Goal: Task Accomplishment & Management: Manage account settings

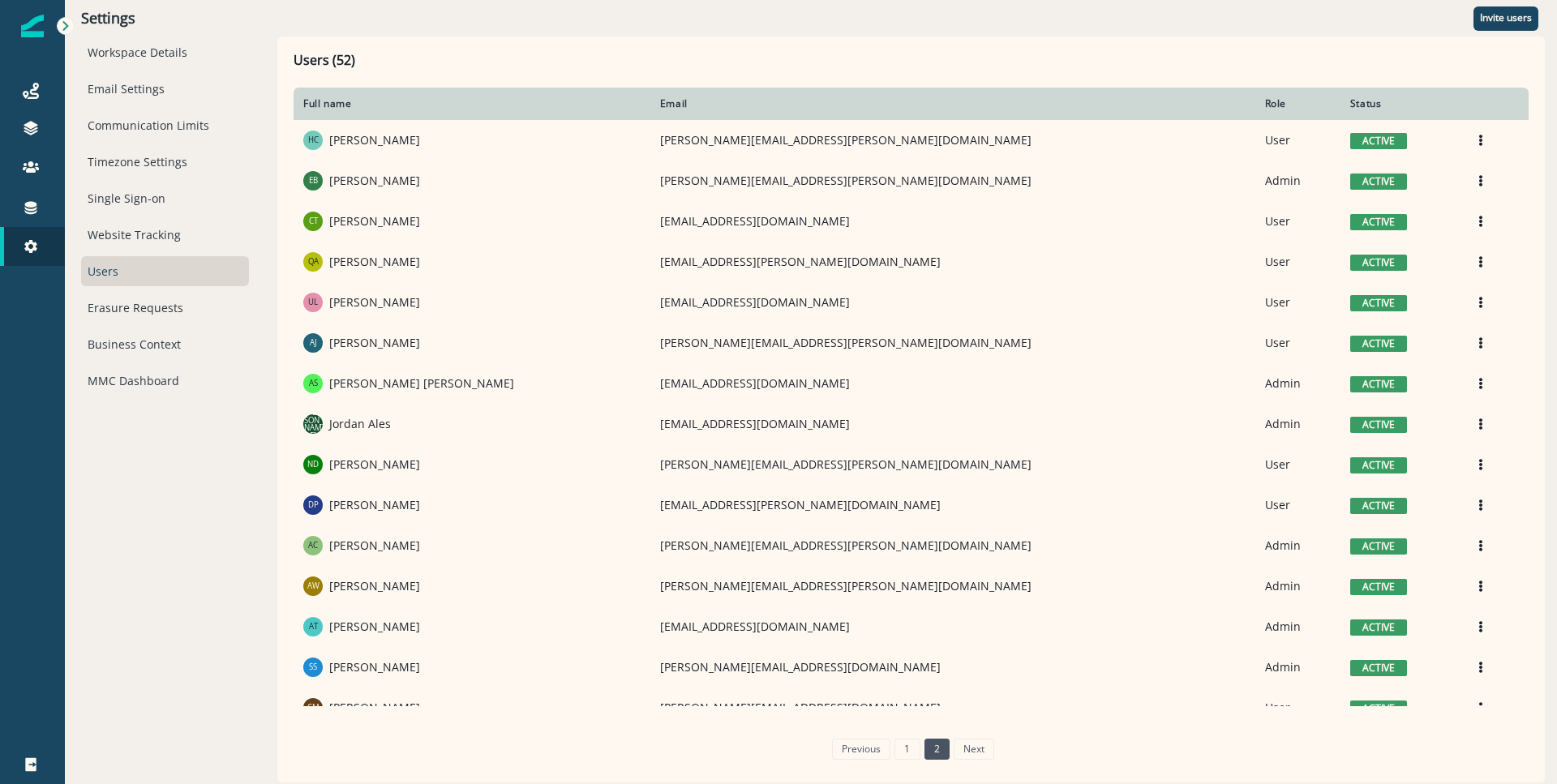
click at [929, 755] on link "2" at bounding box center [937, 749] width 25 height 21
click at [915, 751] on link "1" at bounding box center [906, 749] width 25 height 21
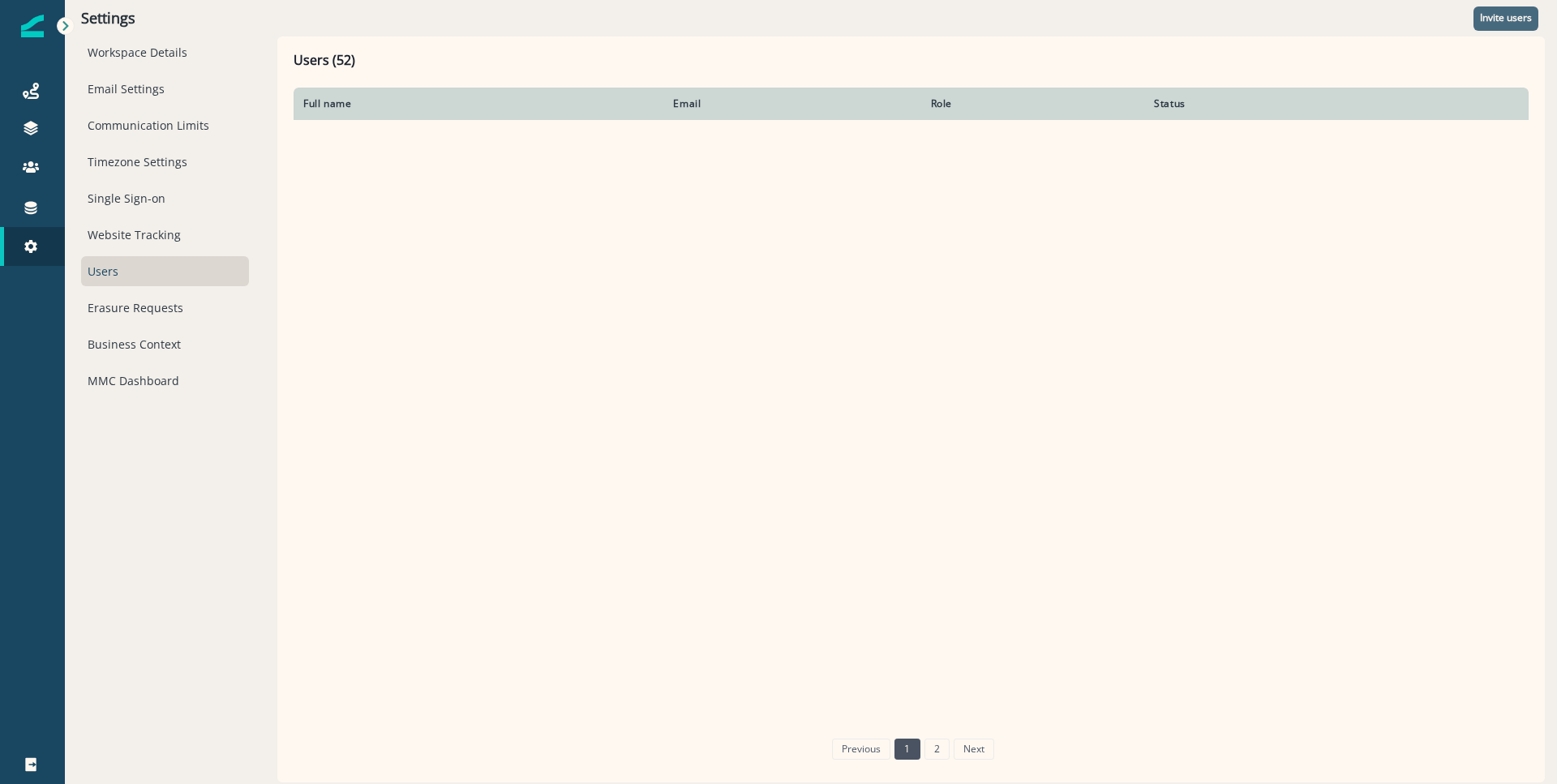
click at [1496, 16] on p "Invite users" at bounding box center [1506, 18] width 52 height 12
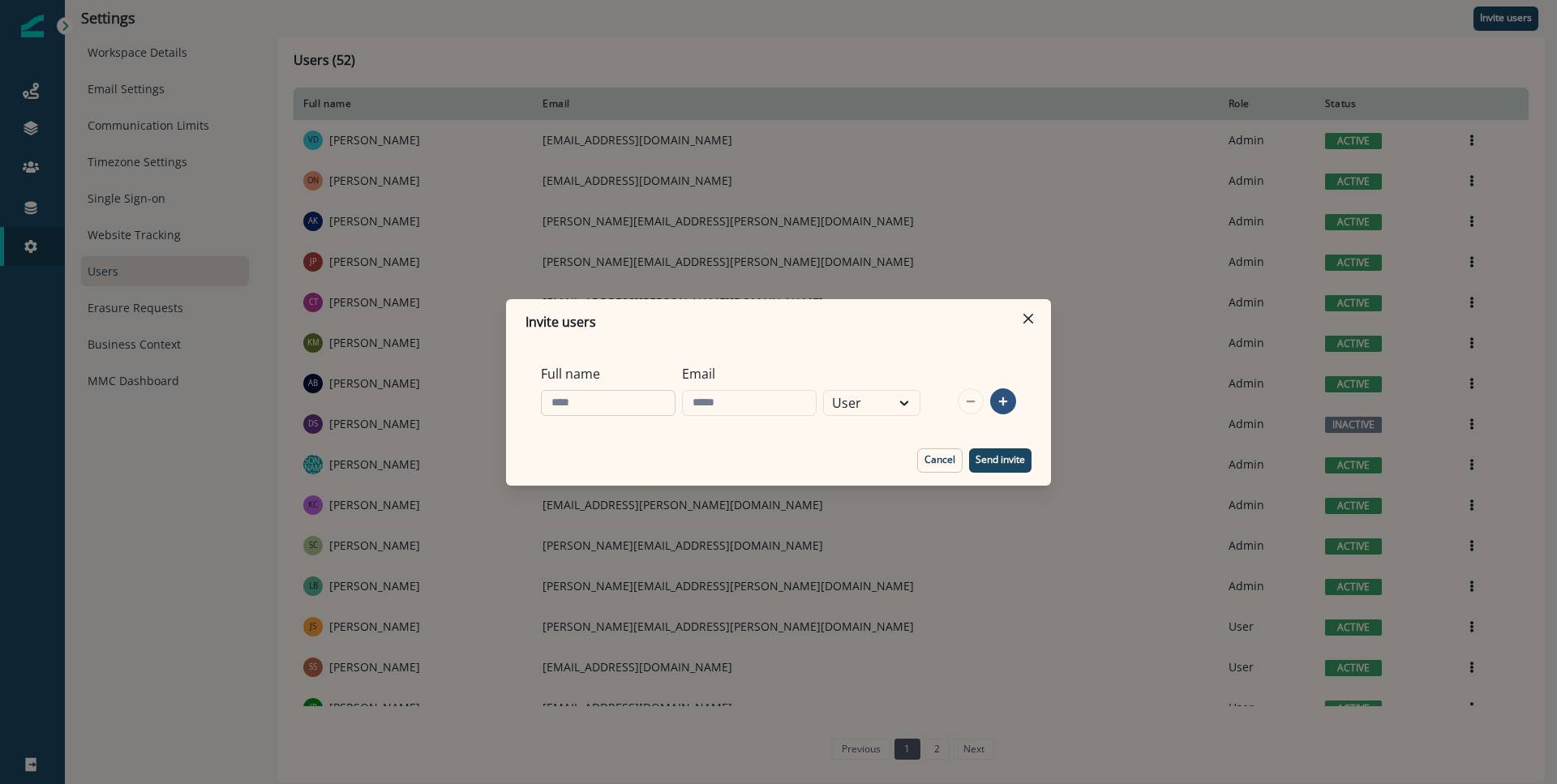
click at [621, 403] on input "Full name" at bounding box center [608, 402] width 135 height 26
type input "**********"
click at [761, 413] on input "Email" at bounding box center [748, 402] width 135 height 26
paste input "**********"
type input "**********"
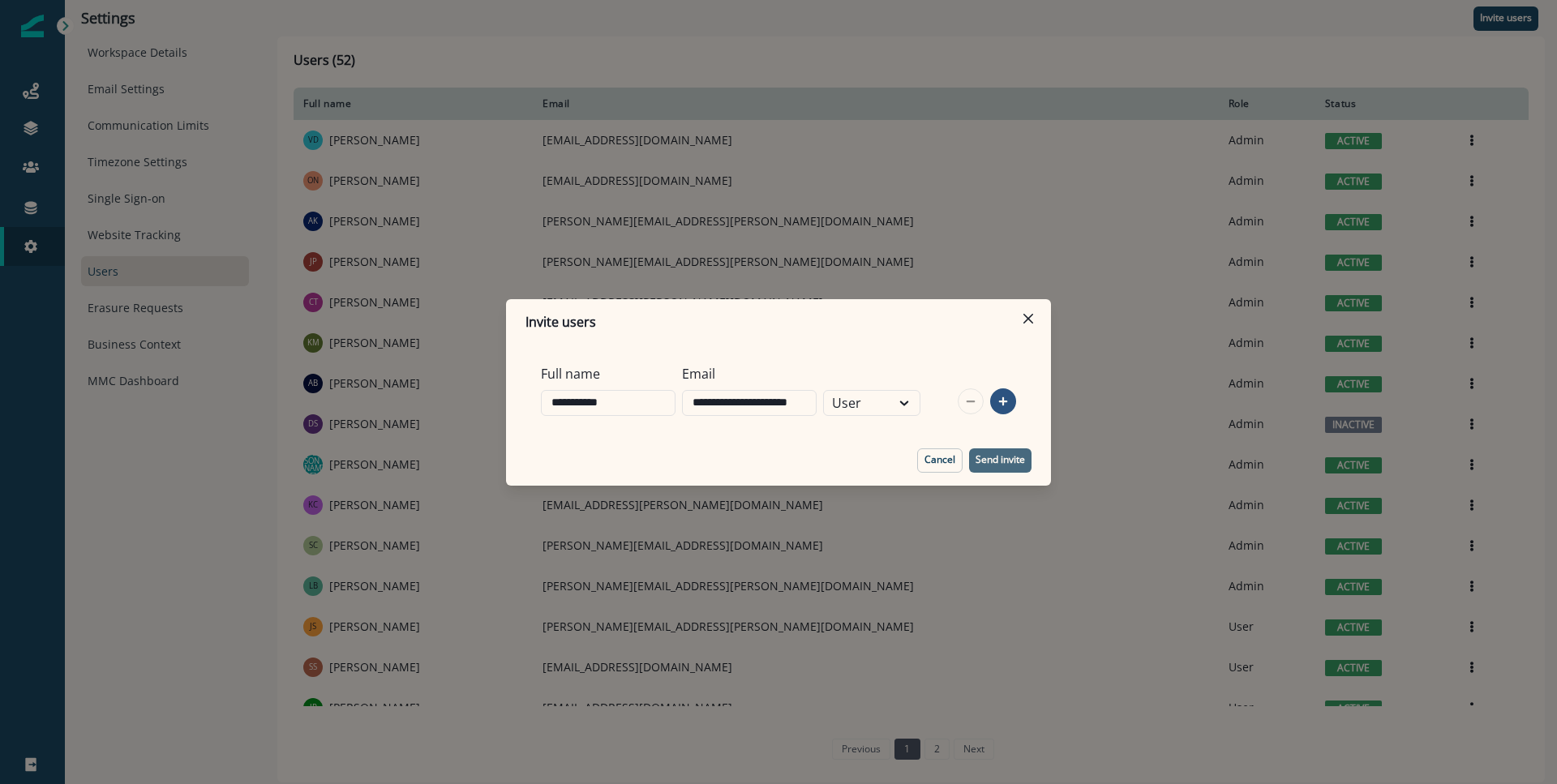
click at [995, 455] on p "Send invite" at bounding box center [1000, 459] width 49 height 12
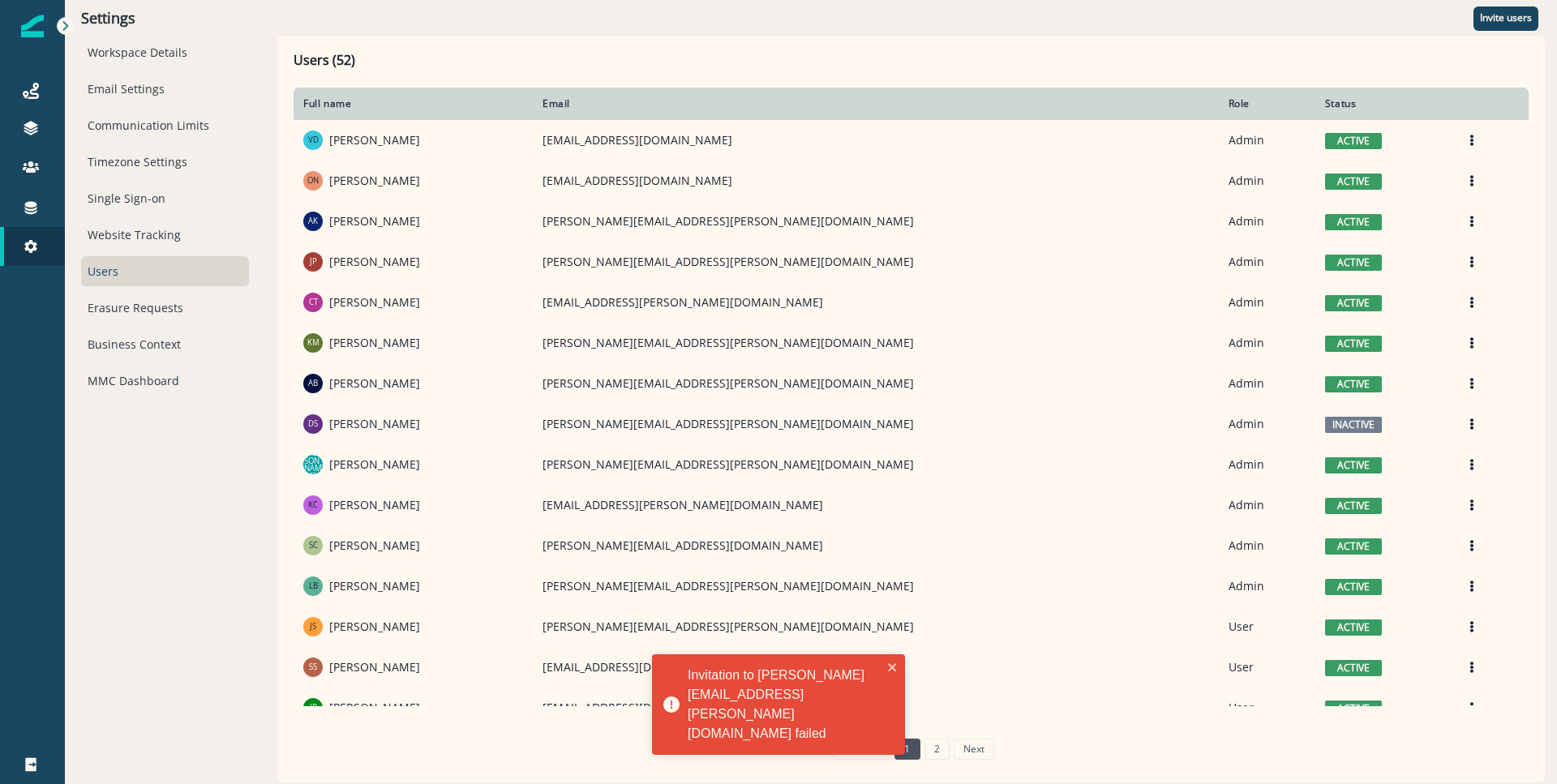
click at [879, 700] on div "Invitation to [PERSON_NAME][EMAIL_ADDRESS][PERSON_NAME][DOMAIN_NAME] failed" at bounding box center [773, 705] width 229 height 87
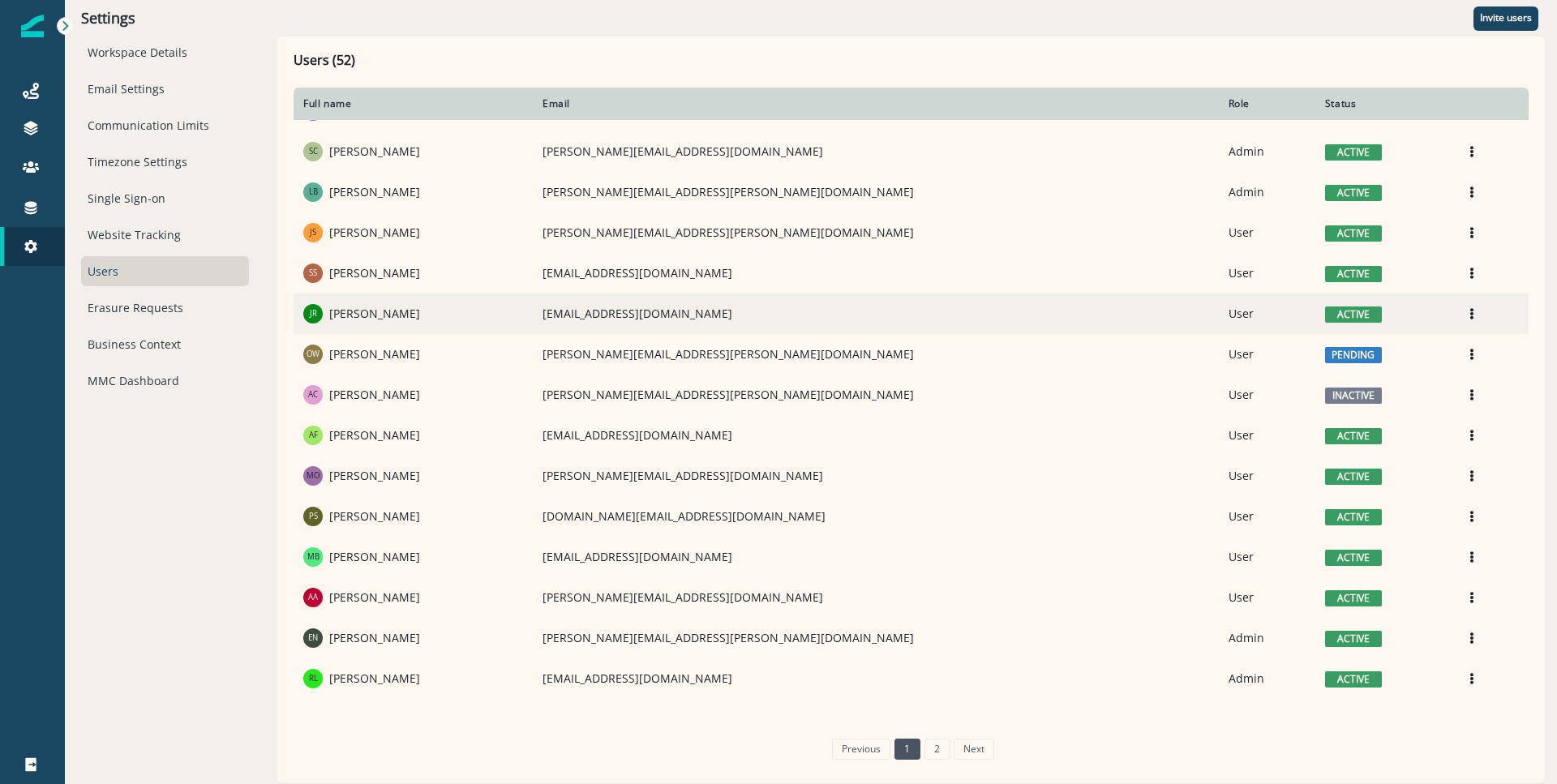
scroll to position [306, 0]
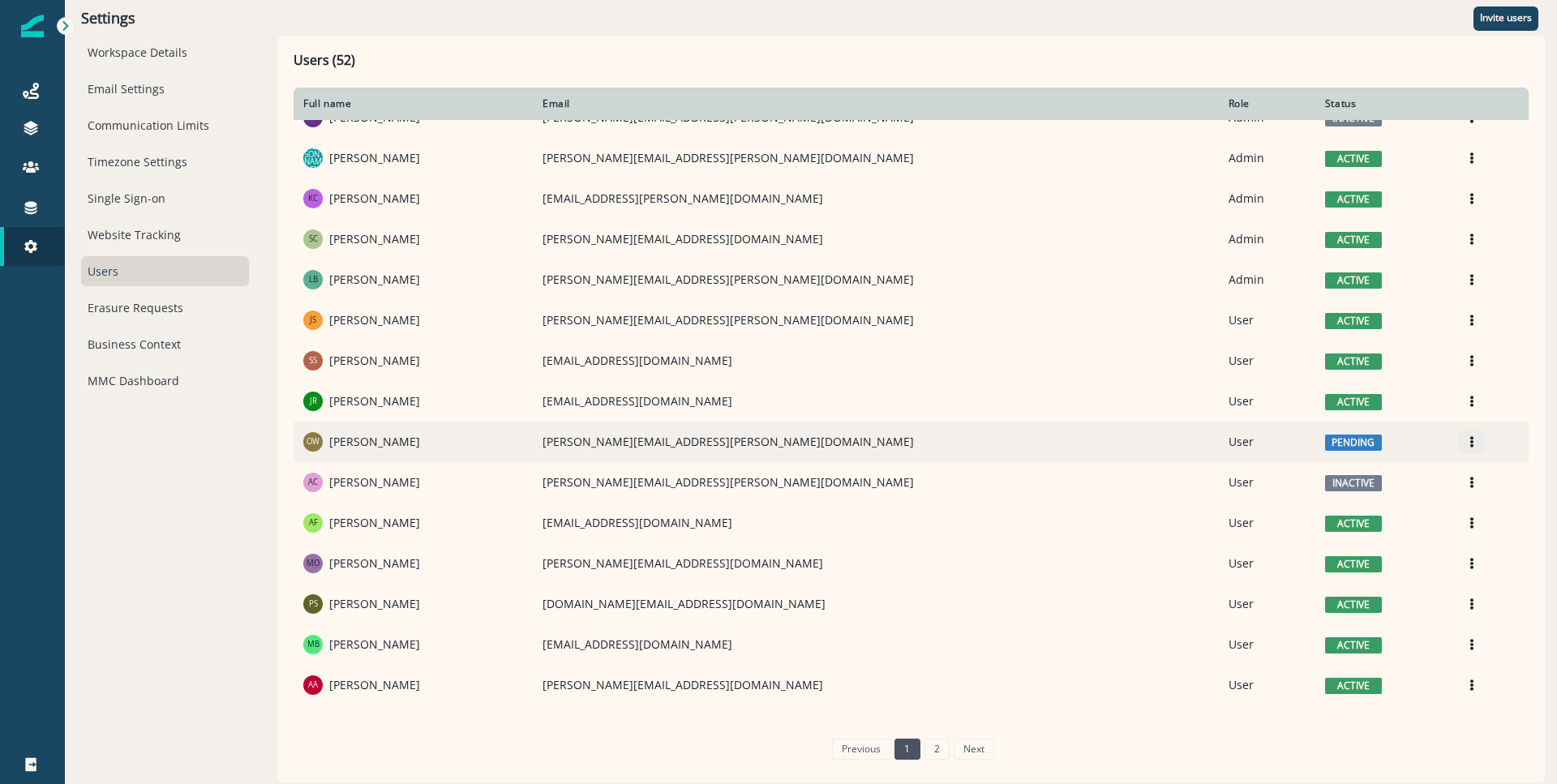
click at [1466, 440] on icon "Options" at bounding box center [1472, 442] width 12 height 12
click at [1354, 504] on button "Resend invite" at bounding box center [1350, 506] width 180 height 26
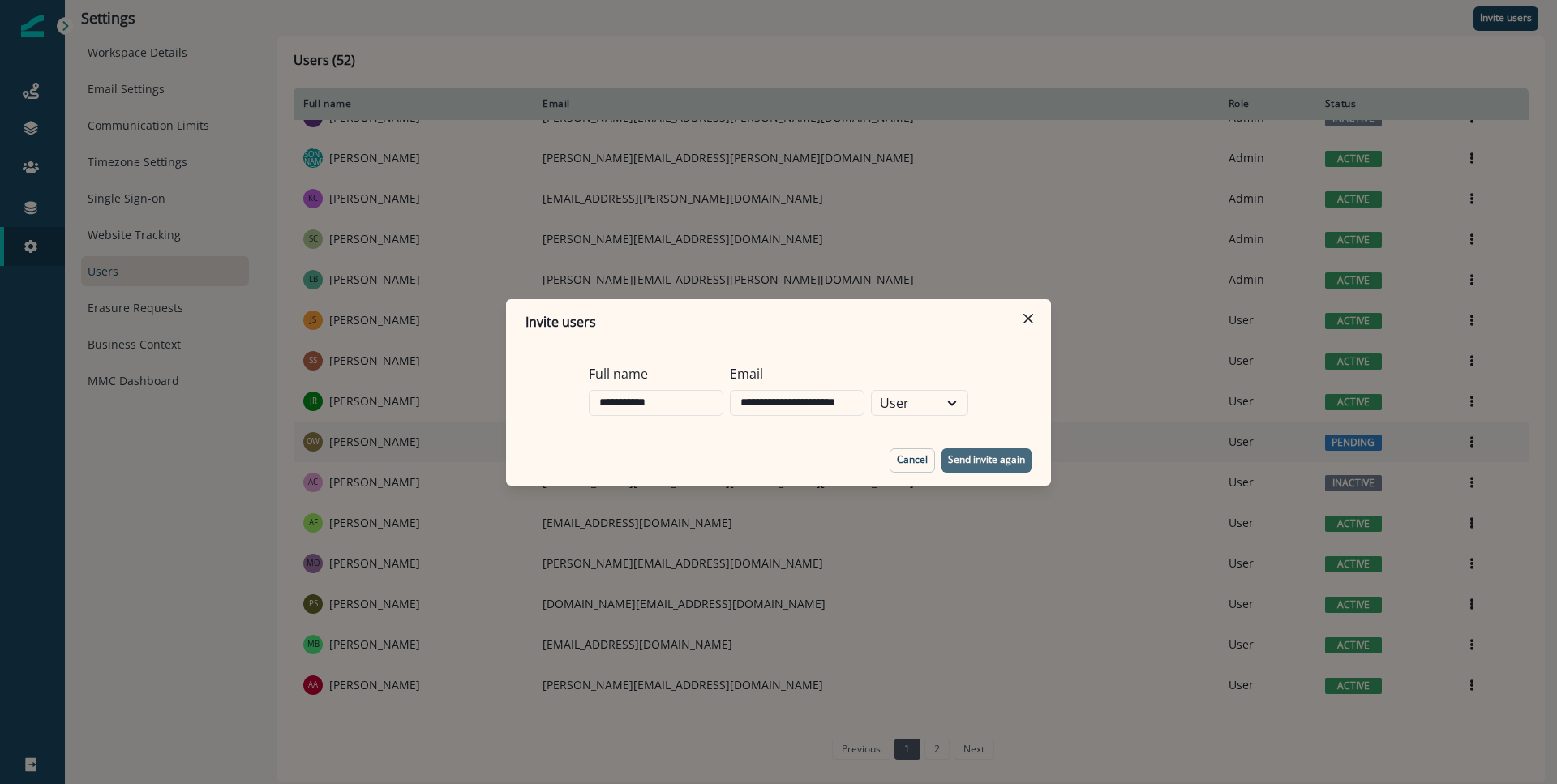
click at [993, 469] on button "Send invite again" at bounding box center [986, 459] width 90 height 24
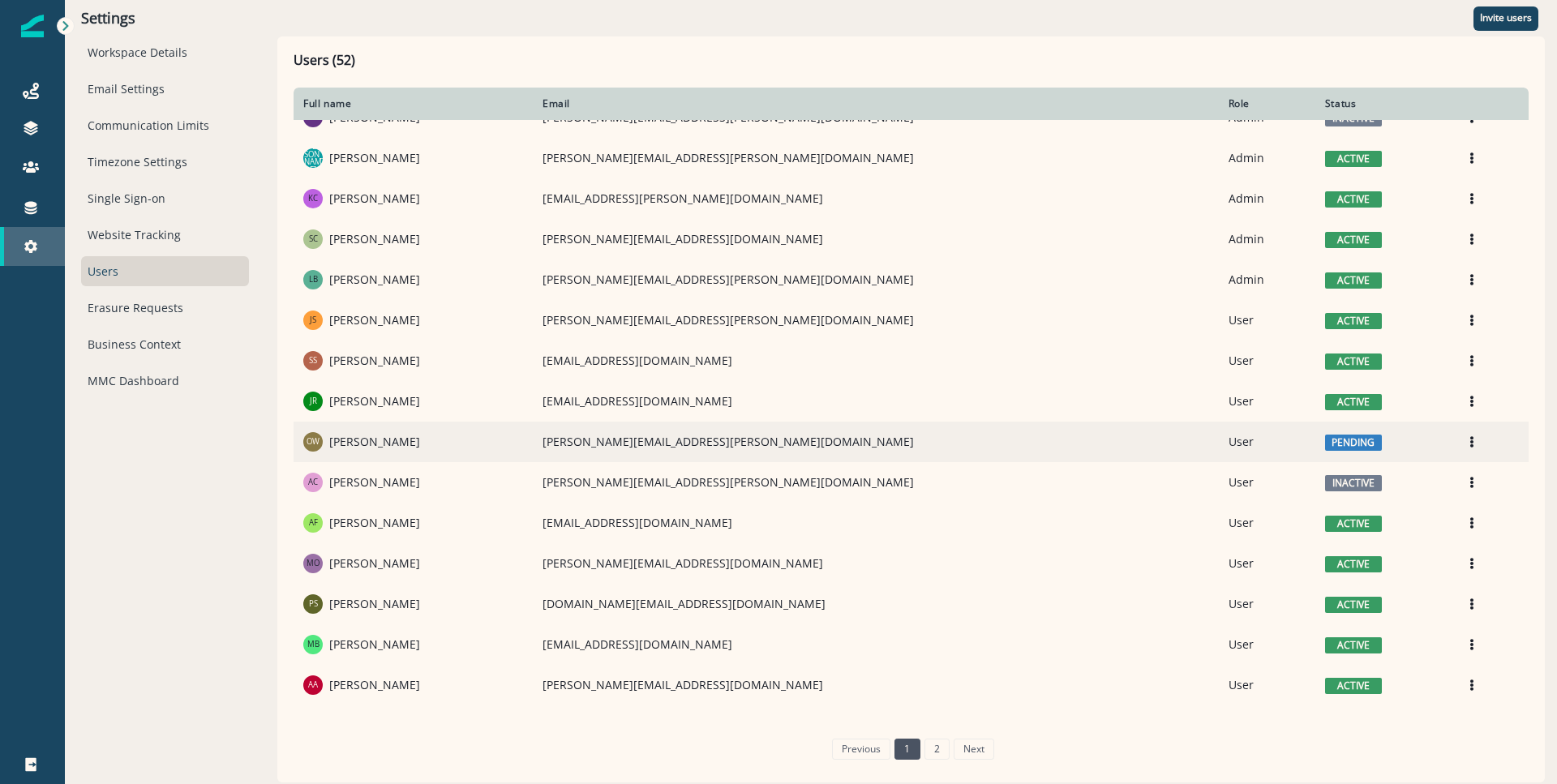
click at [37, 235] on link "Settings" at bounding box center [32, 246] width 65 height 39
click at [48, 204] on div "Connections" at bounding box center [33, 207] width 52 height 19
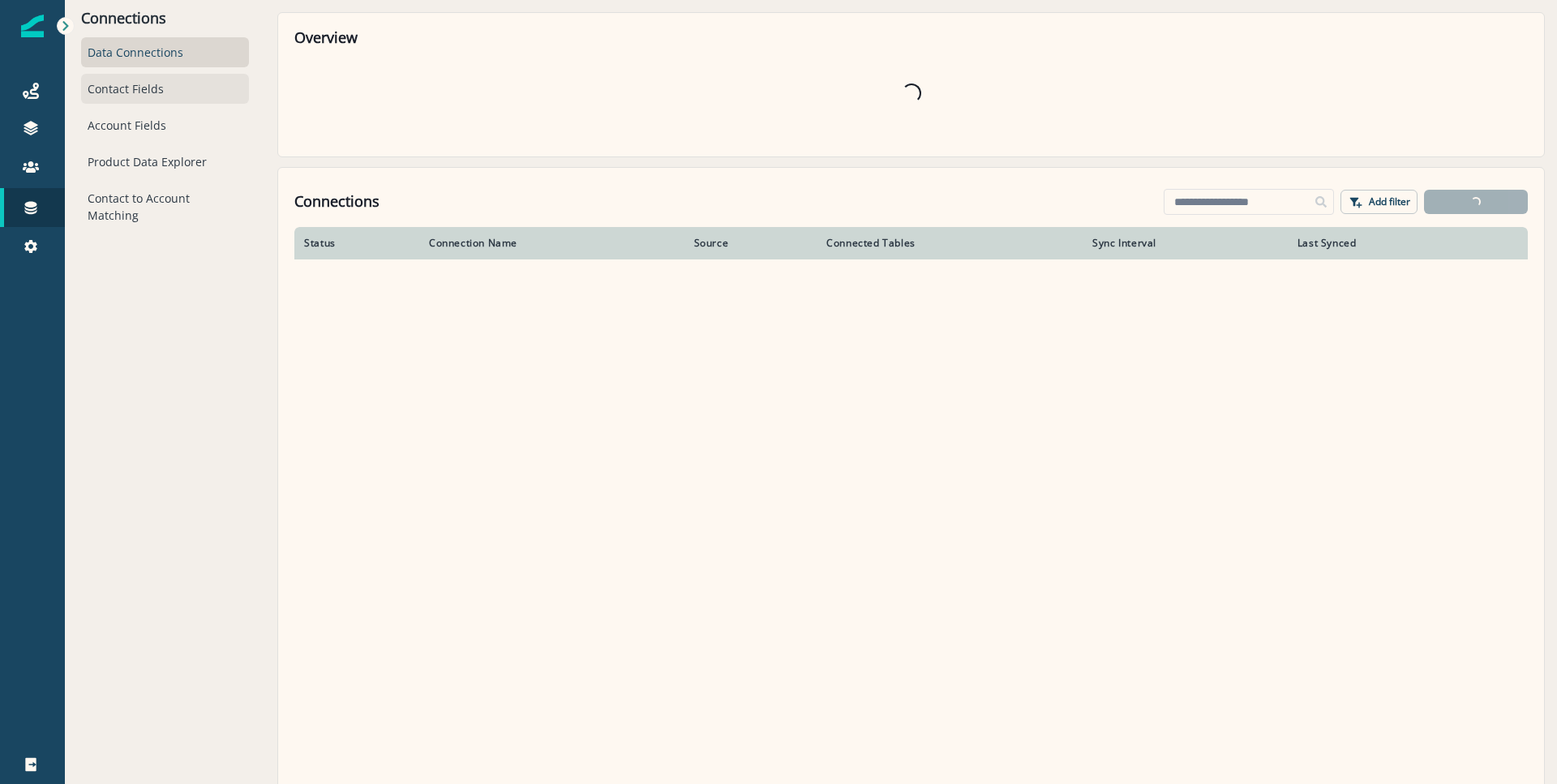
click at [142, 90] on div "Contact Fields" at bounding box center [165, 88] width 168 height 30
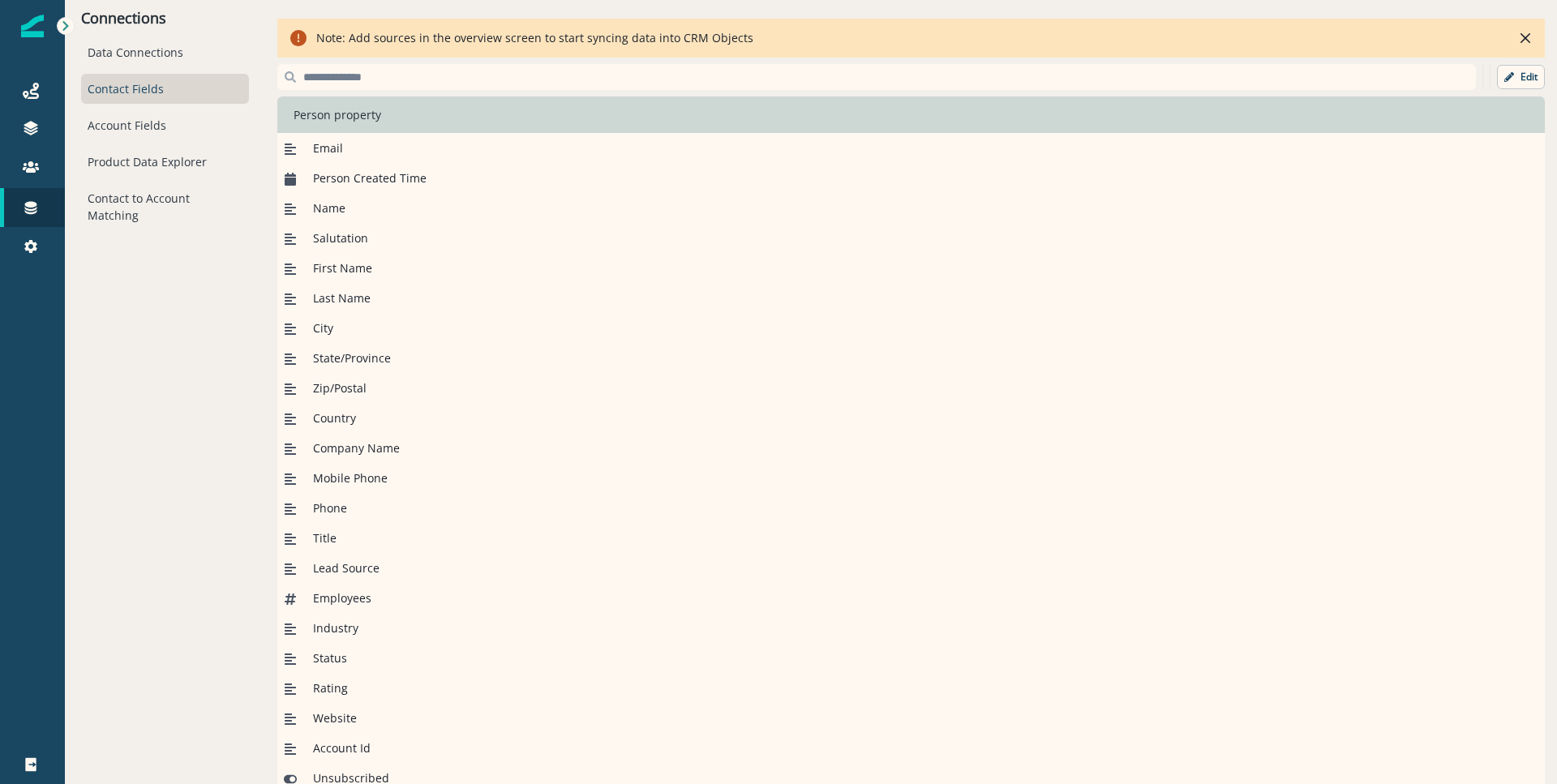
click at [375, 297] on div "Last Name" at bounding box center [910, 298] width 1267 height 30
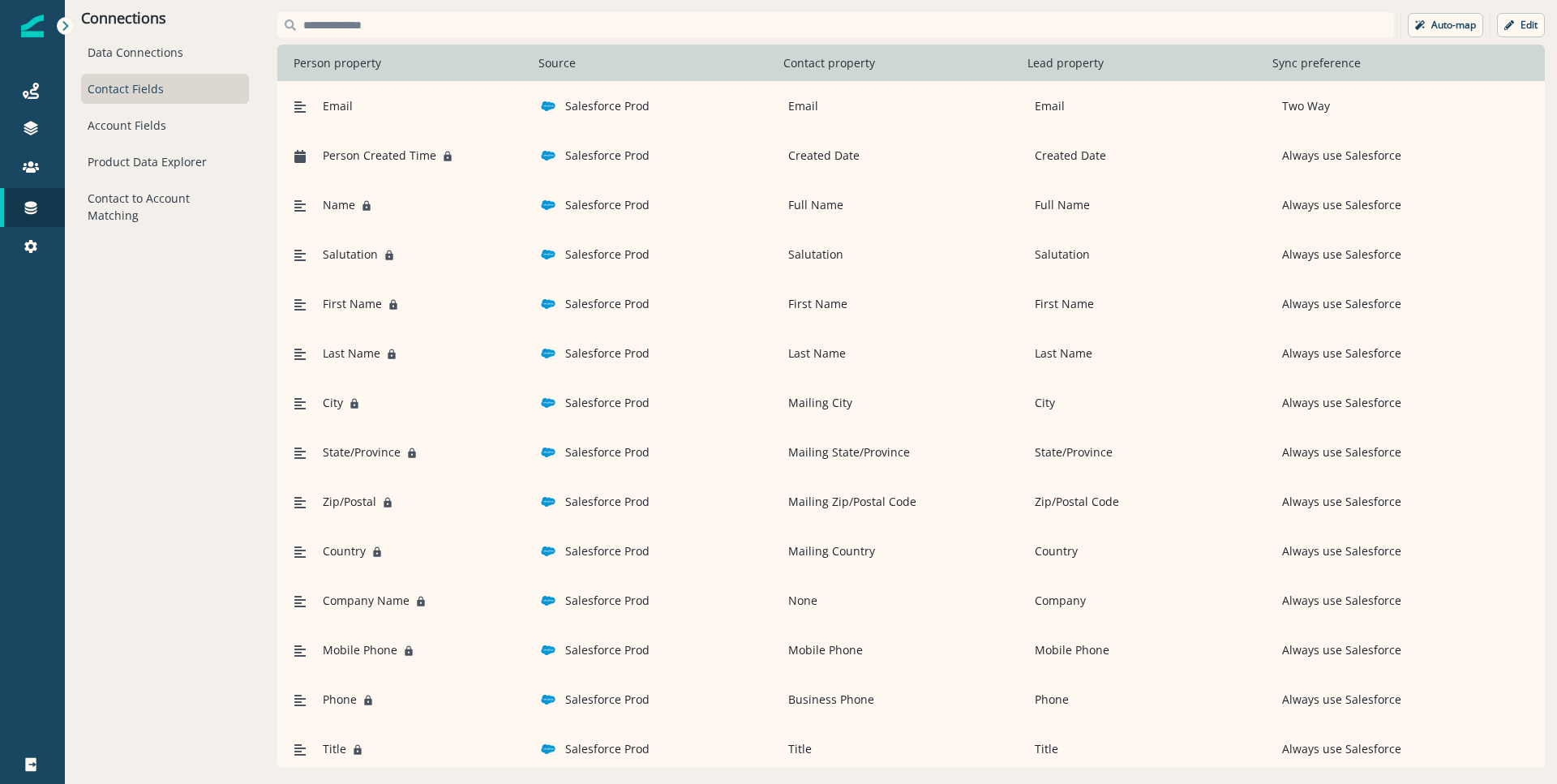
click at [591, 153] on p "Salesforce Prod" at bounding box center [607, 155] width 84 height 17
click at [589, 151] on p "Salesforce Prod" at bounding box center [607, 155] width 84 height 17
click at [108, 43] on div "Data Connections" at bounding box center [165, 51] width 168 height 30
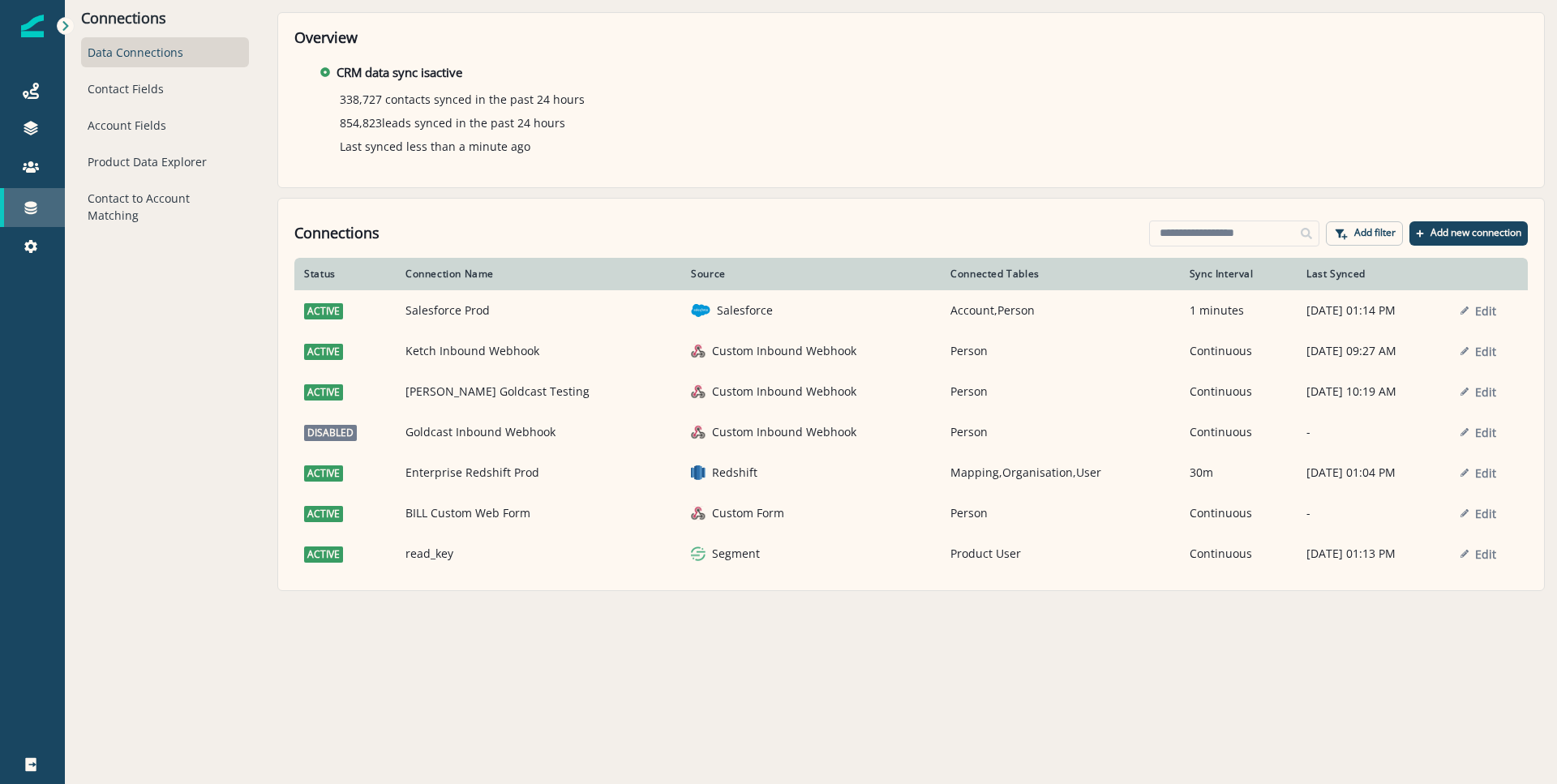
click at [48, 211] on div "Connections" at bounding box center [33, 207] width 52 height 19
click at [26, 217] on link "Connections" at bounding box center [32, 207] width 65 height 39
